Goal: Navigation & Orientation: Find specific page/section

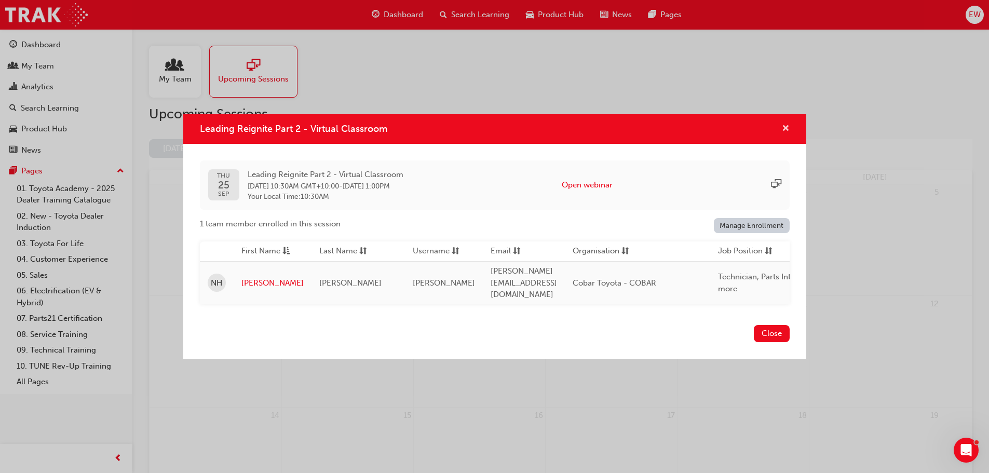
click at [785, 129] on span "cross-icon" at bounding box center [786, 129] width 8 height 9
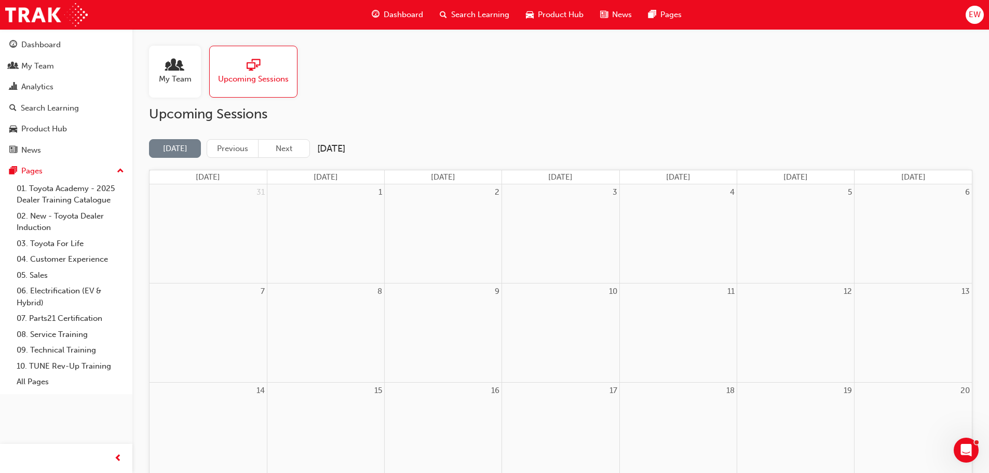
click at [172, 70] on span "people-icon" at bounding box center [174, 66] width 13 height 15
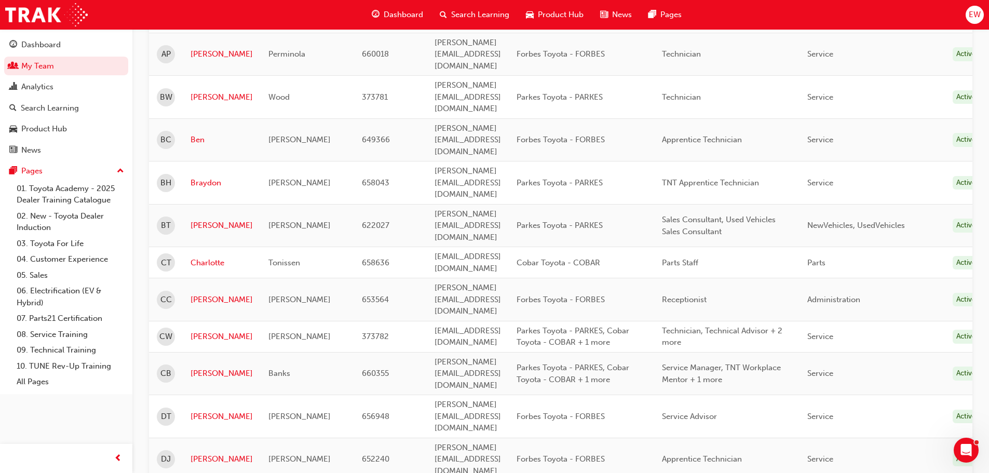
scroll to position [208, 0]
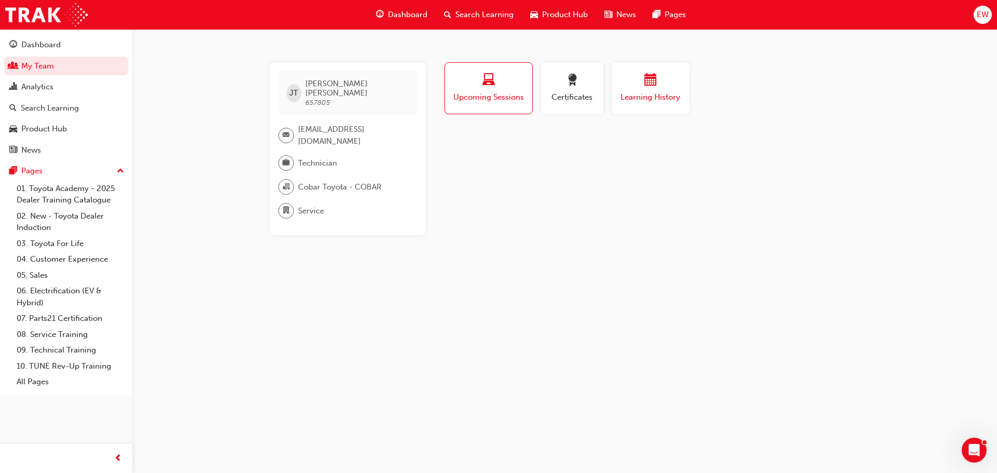
click at [656, 89] on div "Learning History" at bounding box center [650, 89] width 62 height 30
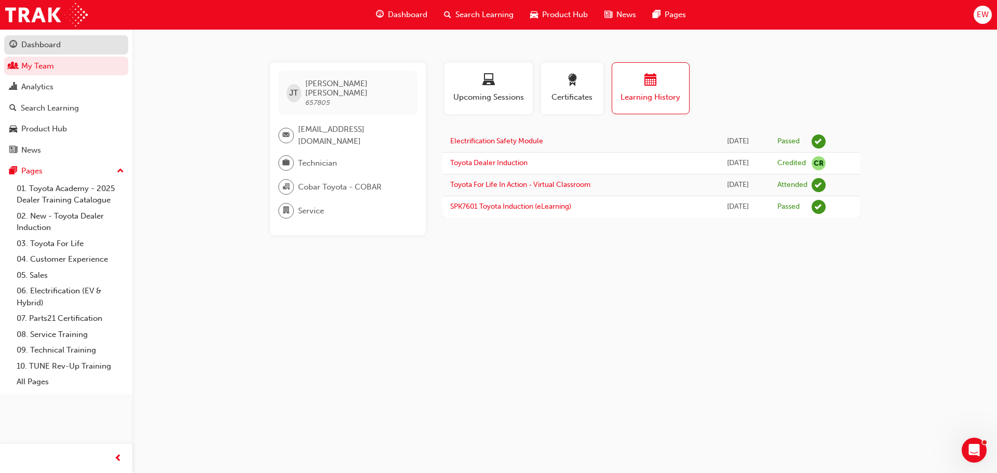
click at [25, 41] on div "Dashboard" at bounding box center [40, 45] width 39 height 12
